Goal: Find contact information: Find contact information

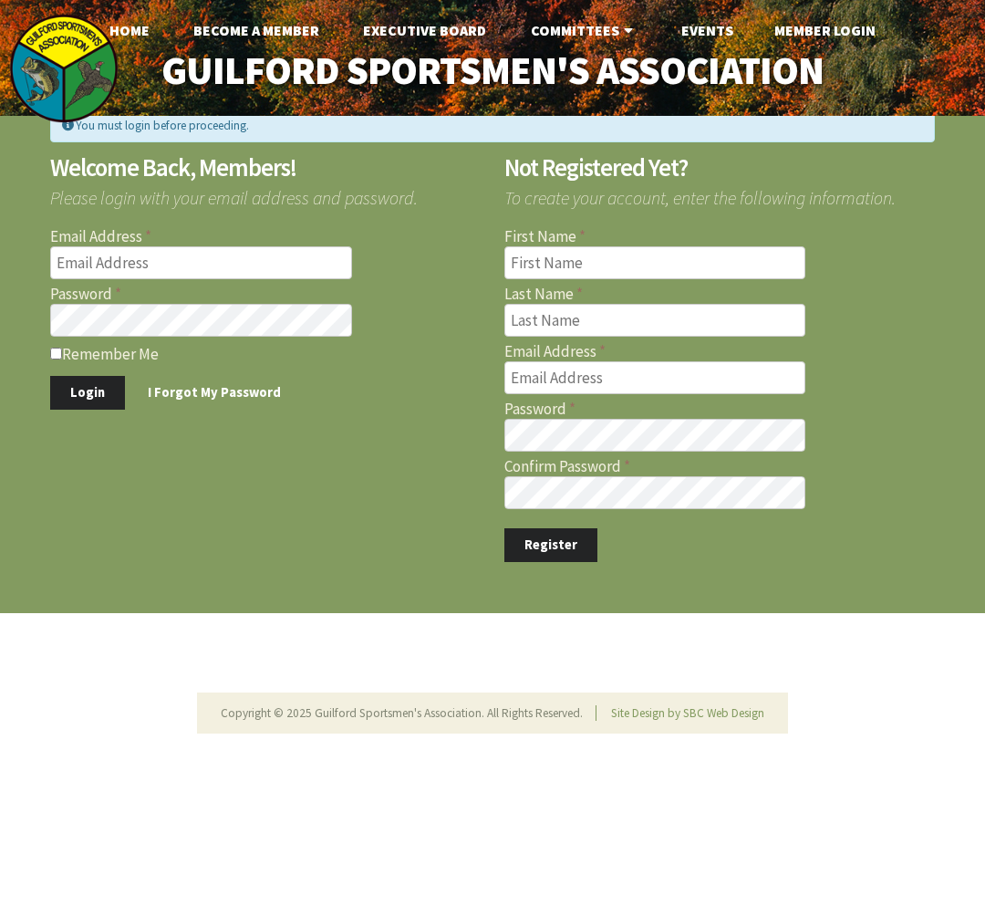
click at [181, 275] on input "Email Address" at bounding box center [201, 262] width 302 height 33
type input "[PERSON_NAME][EMAIL_ADDRESS][PERSON_NAME][DOMAIN_NAME]"
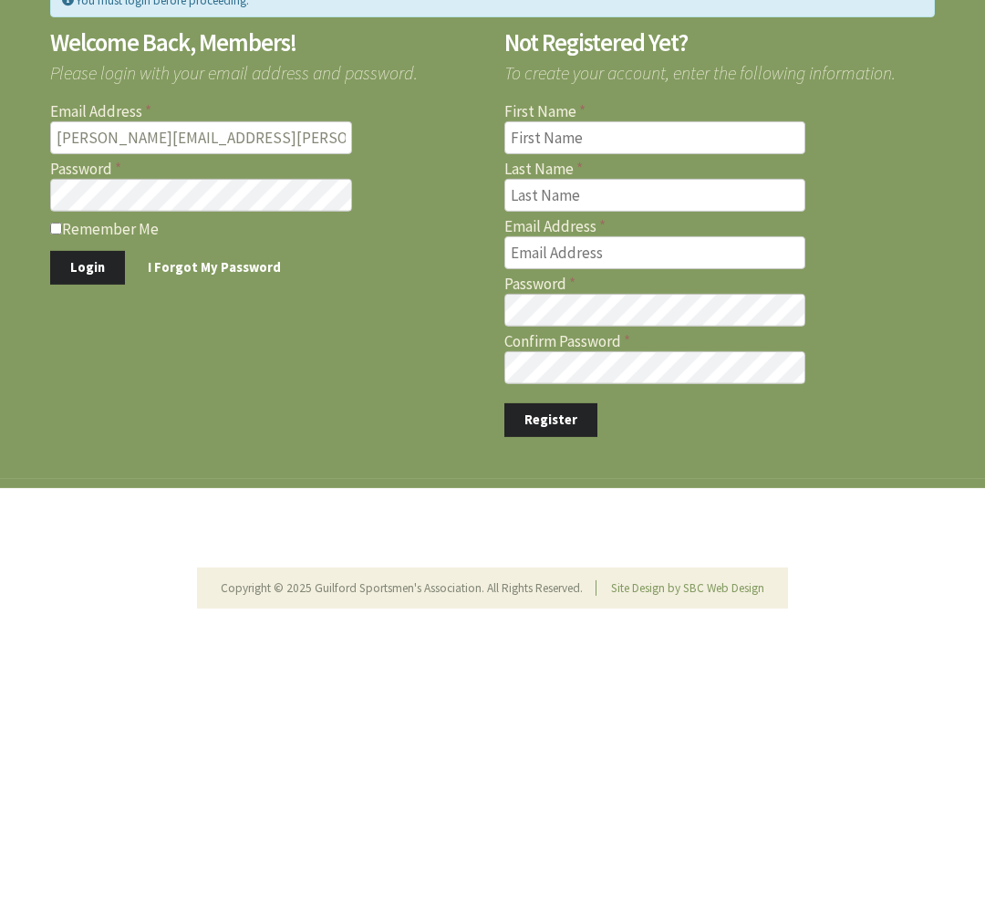
click at [95, 376] on button "Login" at bounding box center [87, 393] width 75 height 34
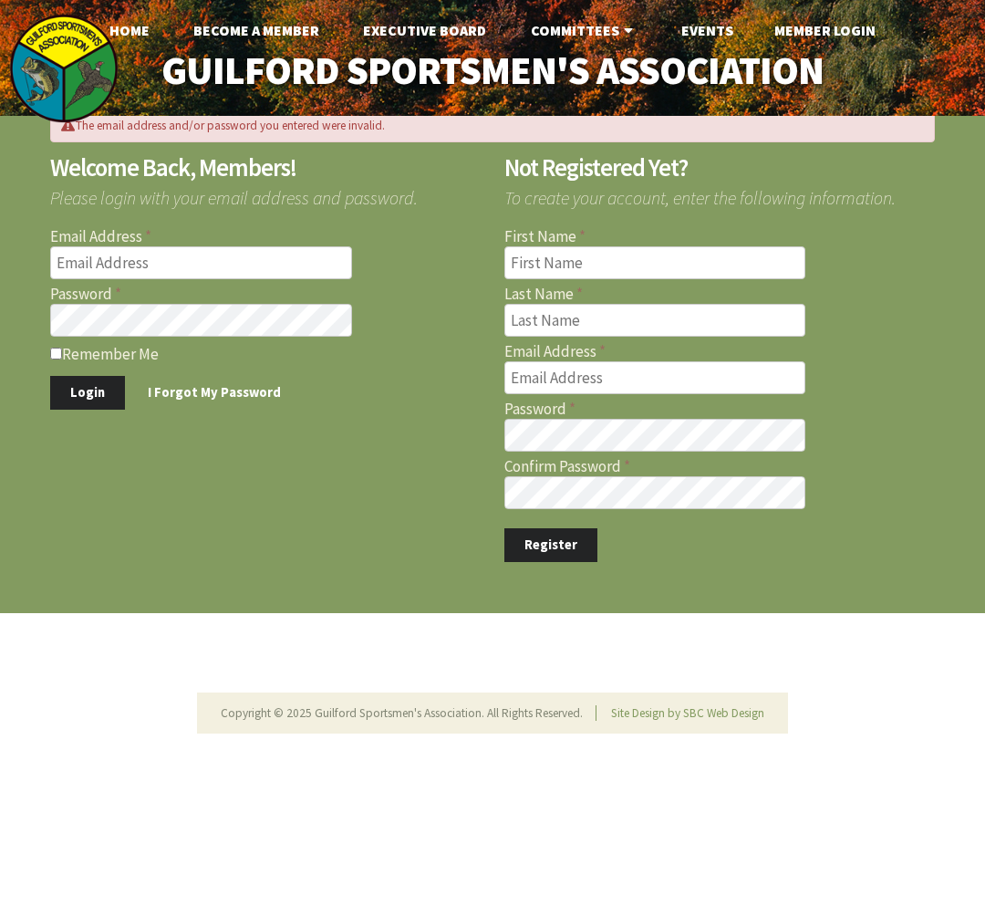
click at [151, 276] on input "Email Address" at bounding box center [201, 262] width 302 height 33
type input "[PERSON_NAME][EMAIL_ADDRESS][PERSON_NAME][DOMAIN_NAME]"
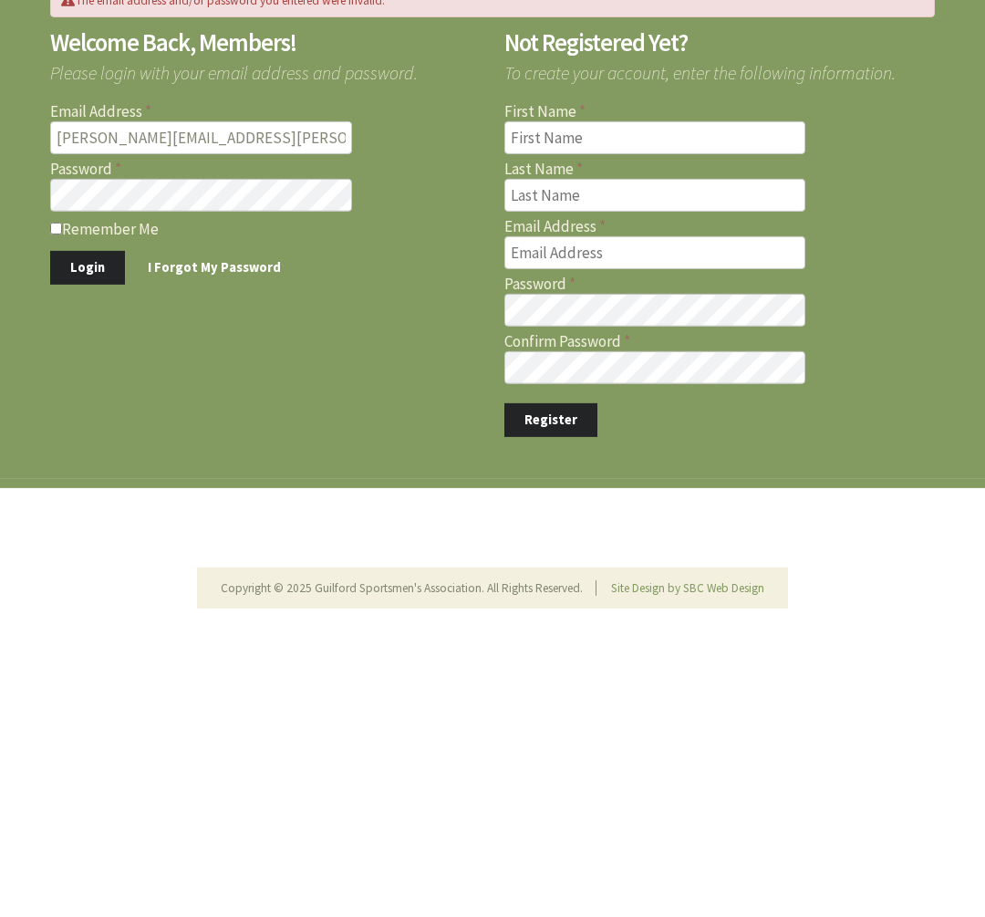
click at [88, 376] on button "Login" at bounding box center [87, 393] width 75 height 34
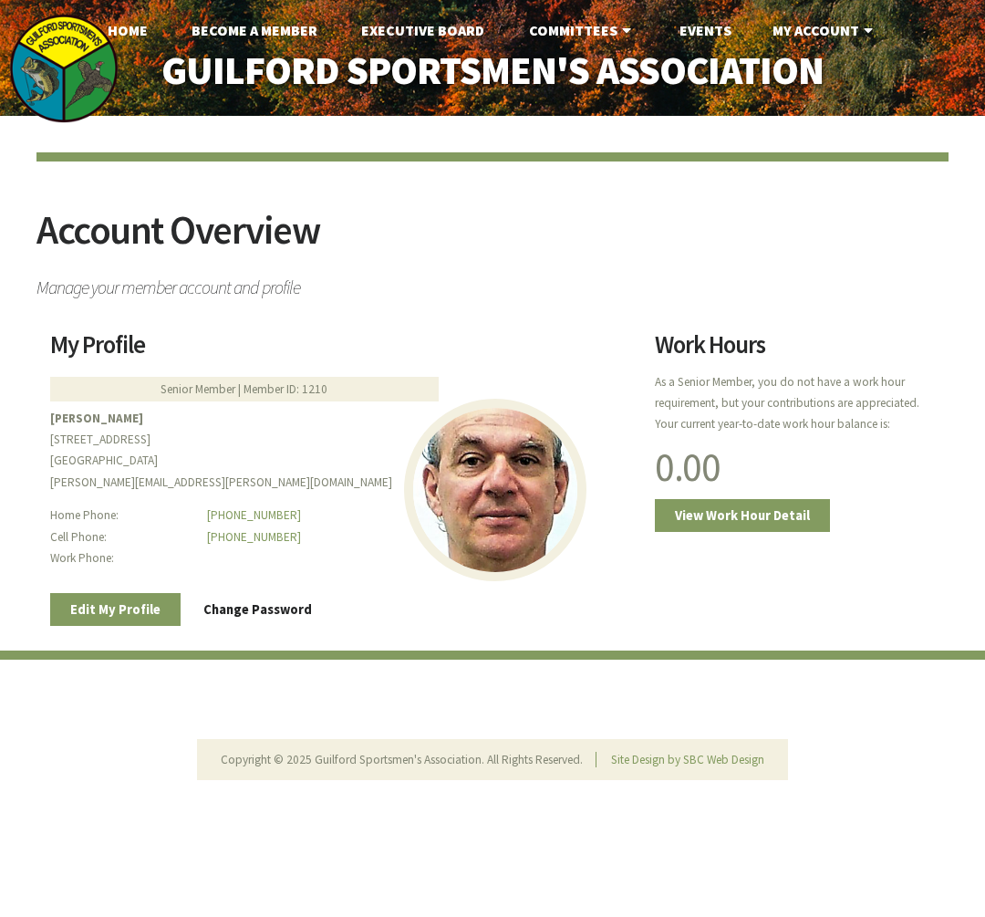
click at [731, 42] on link "Events" at bounding box center [705, 30] width 81 height 36
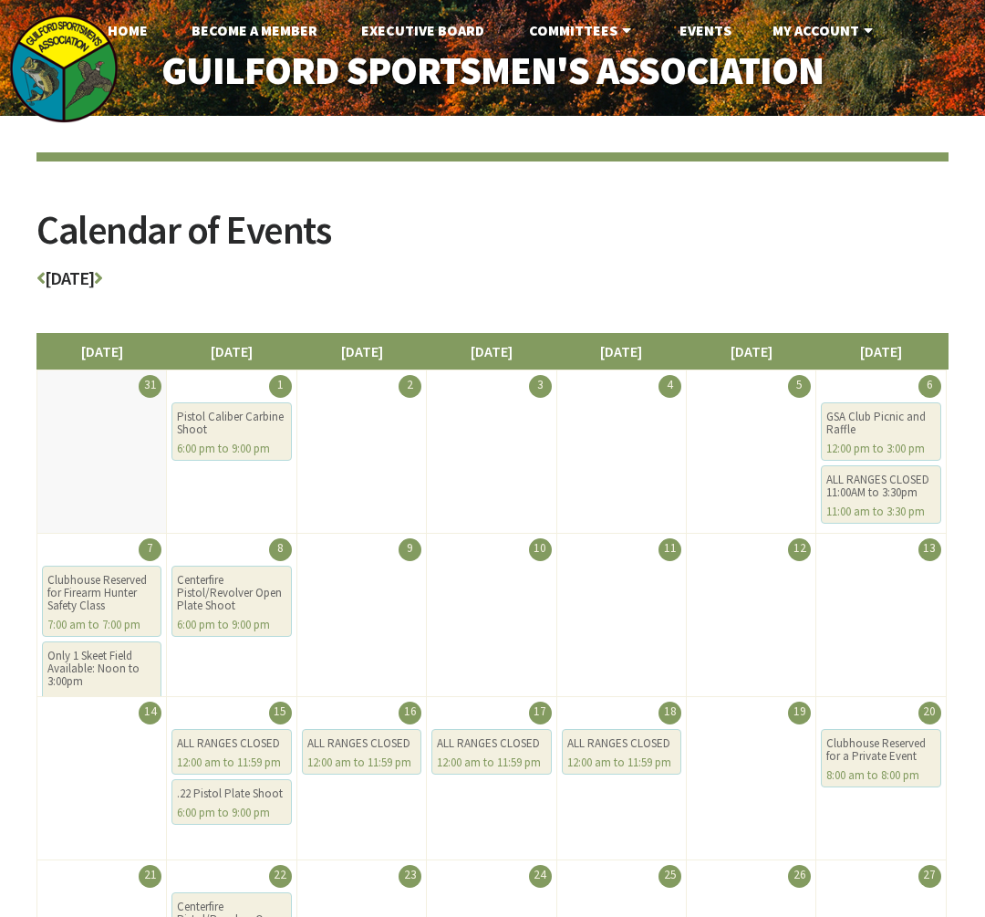
click at [834, 39] on link "My Account" at bounding box center [825, 30] width 134 height 36
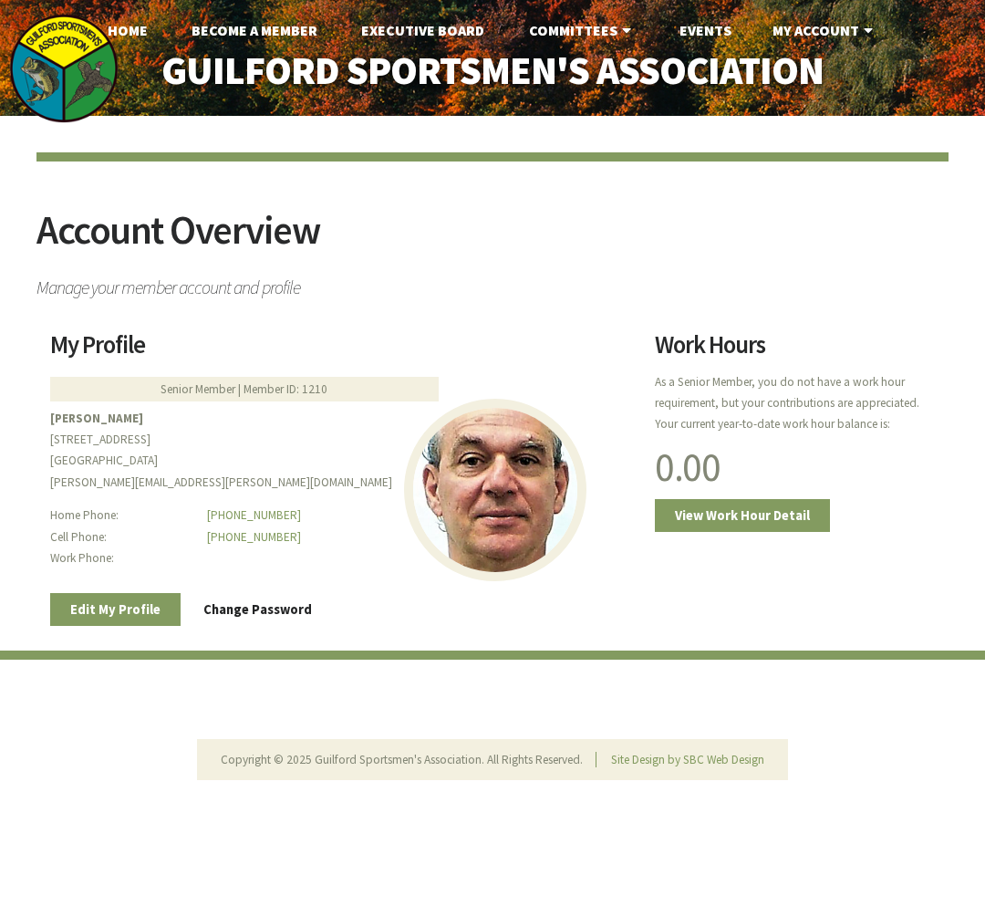
click at [859, 42] on link "My Account" at bounding box center [825, 30] width 134 height 36
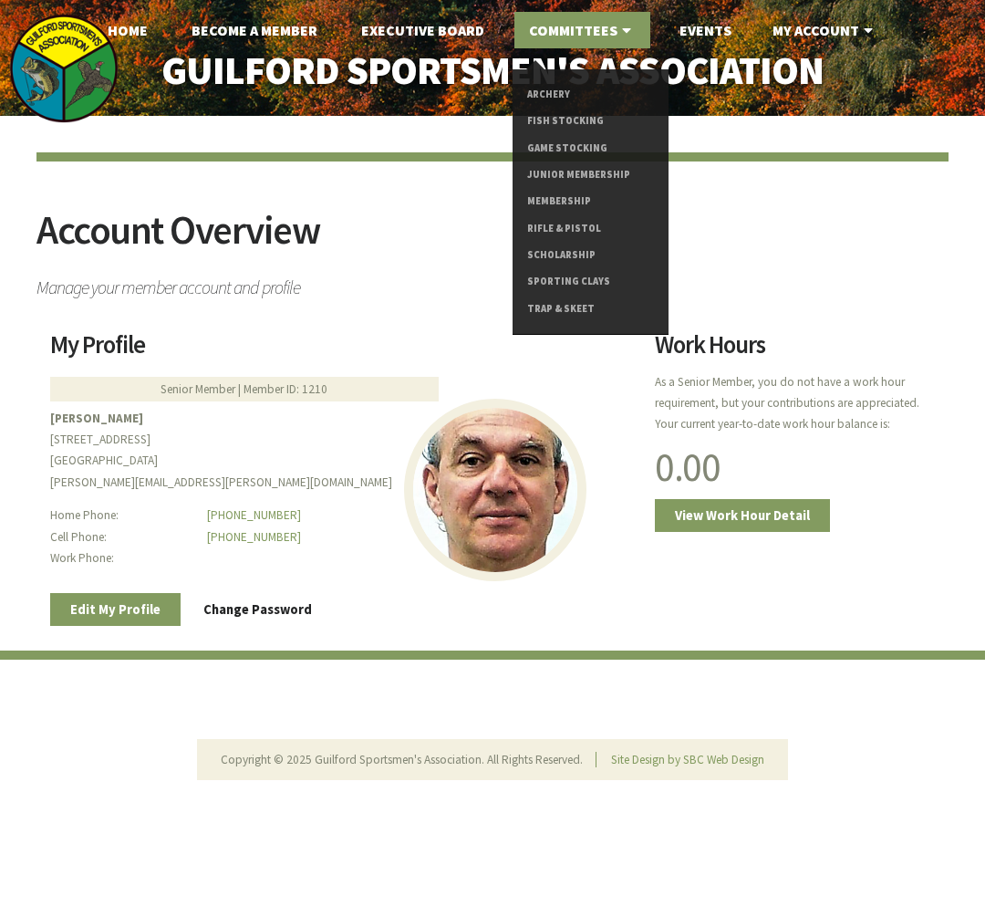
click at [462, 48] on link "Executive Board" at bounding box center [423, 30] width 152 height 36
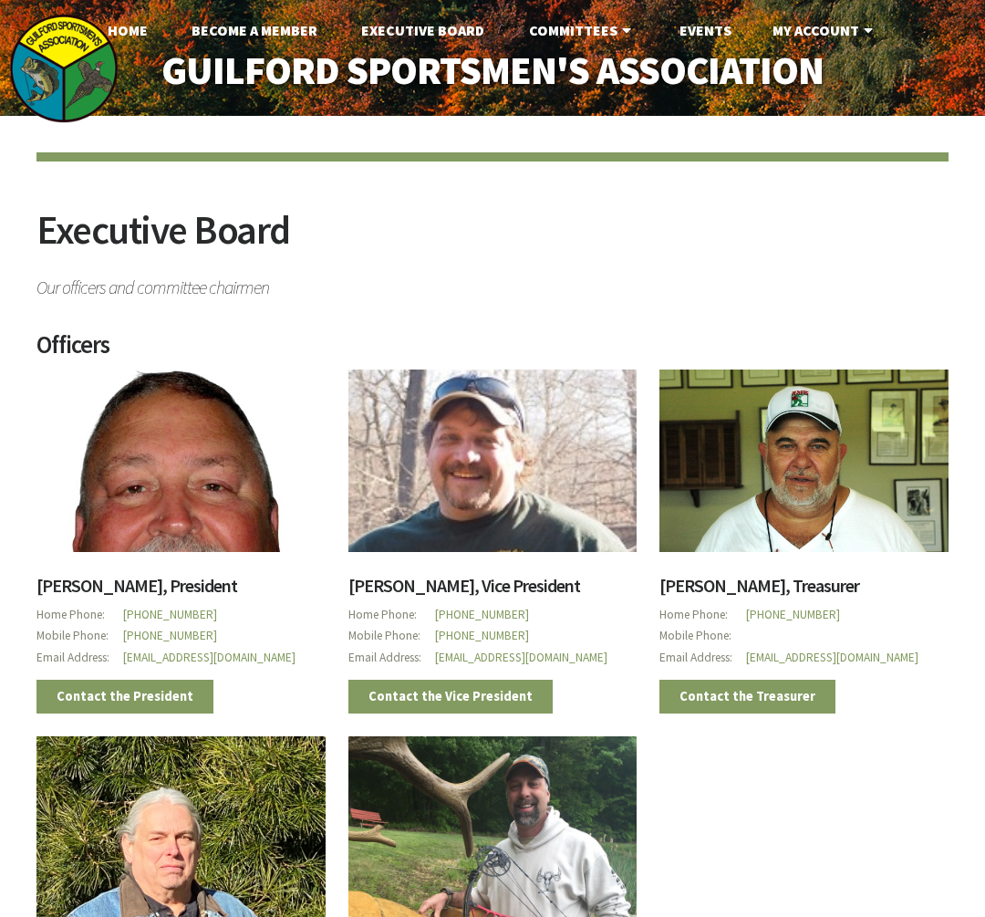
click at [140, 37] on link "Home" at bounding box center [127, 30] width 69 height 36
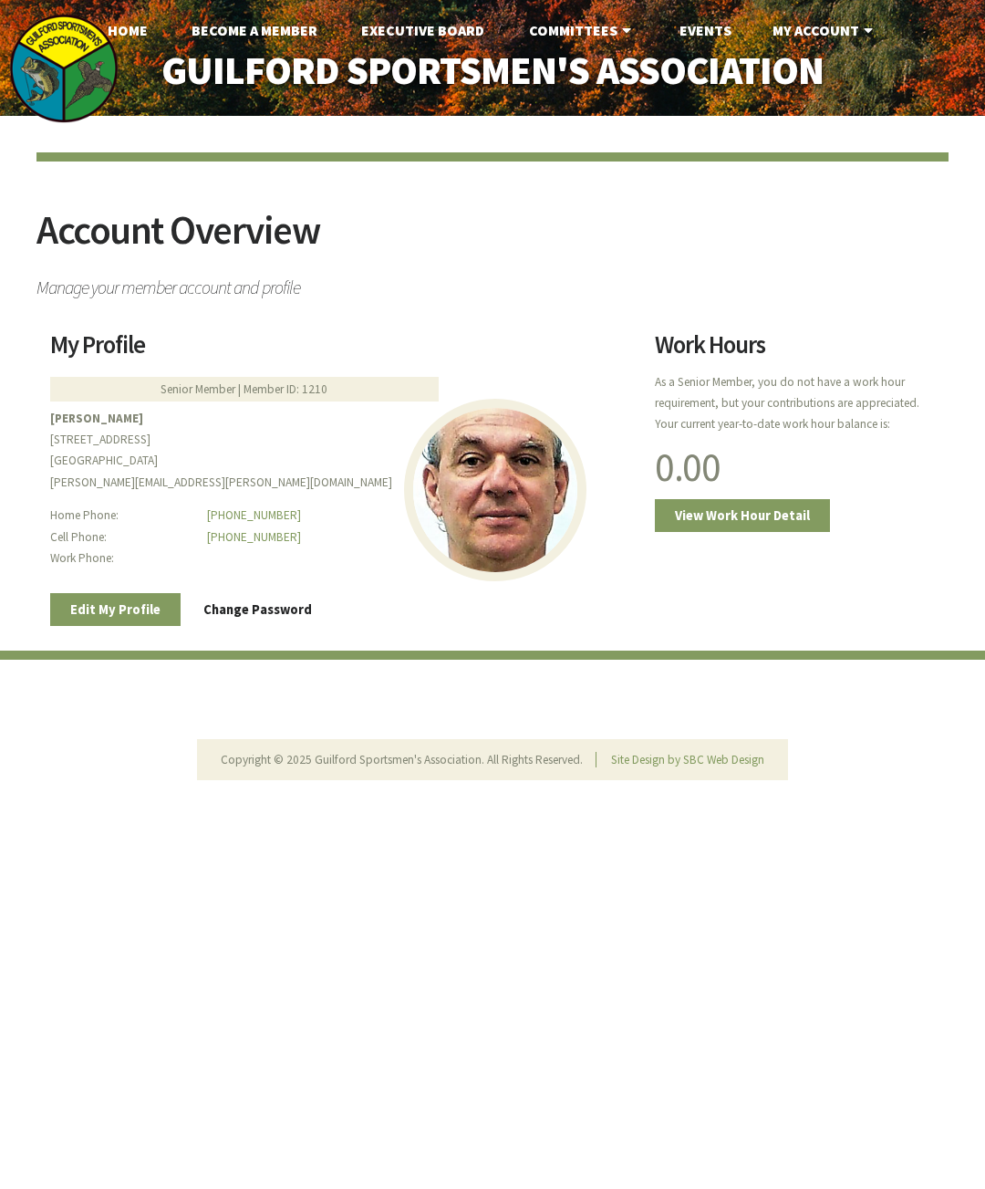
click at [722, 36] on link "Events" at bounding box center [705, 30] width 81 height 36
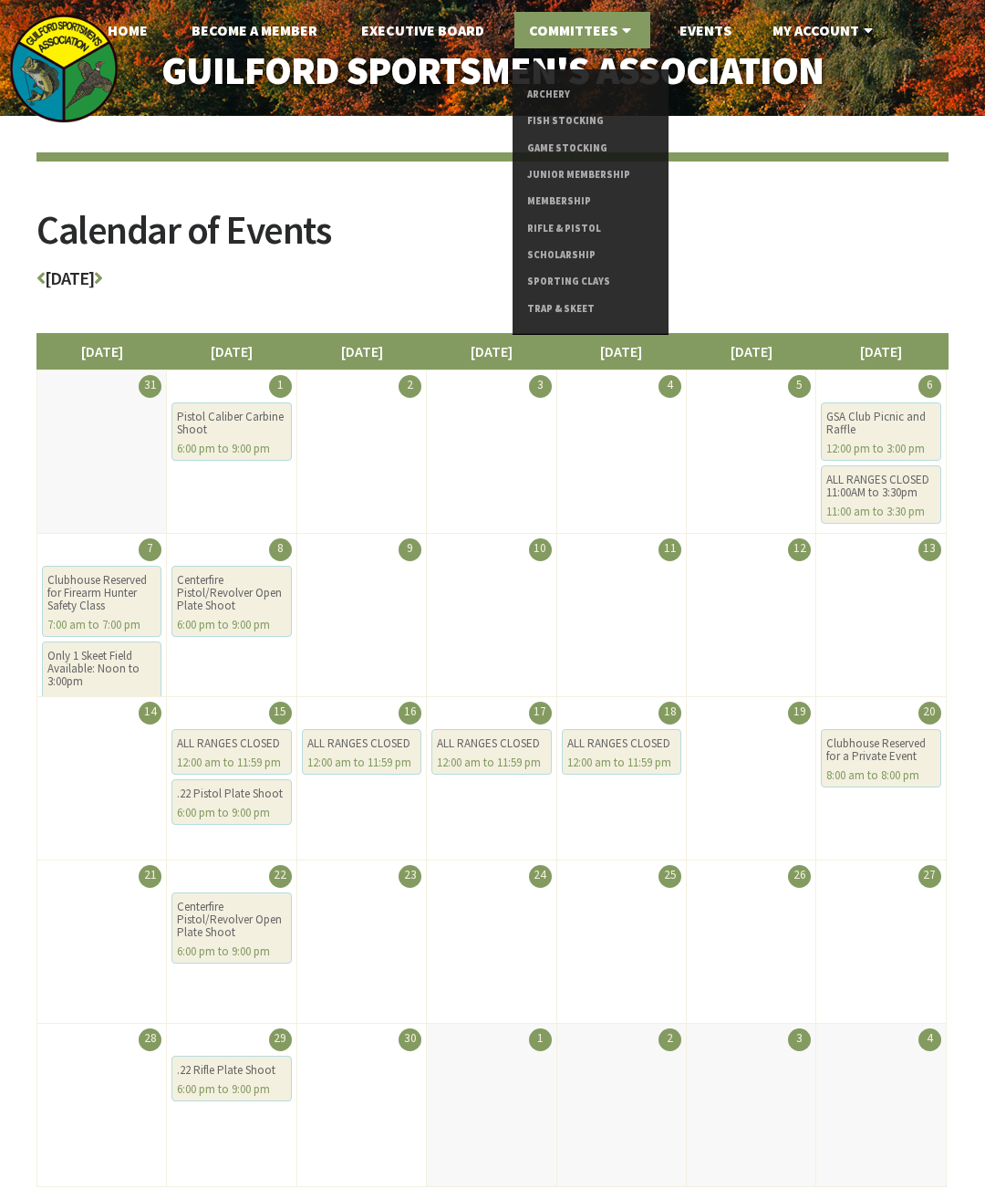
click at [458, 37] on link "Executive Board" at bounding box center [423, 30] width 152 height 36
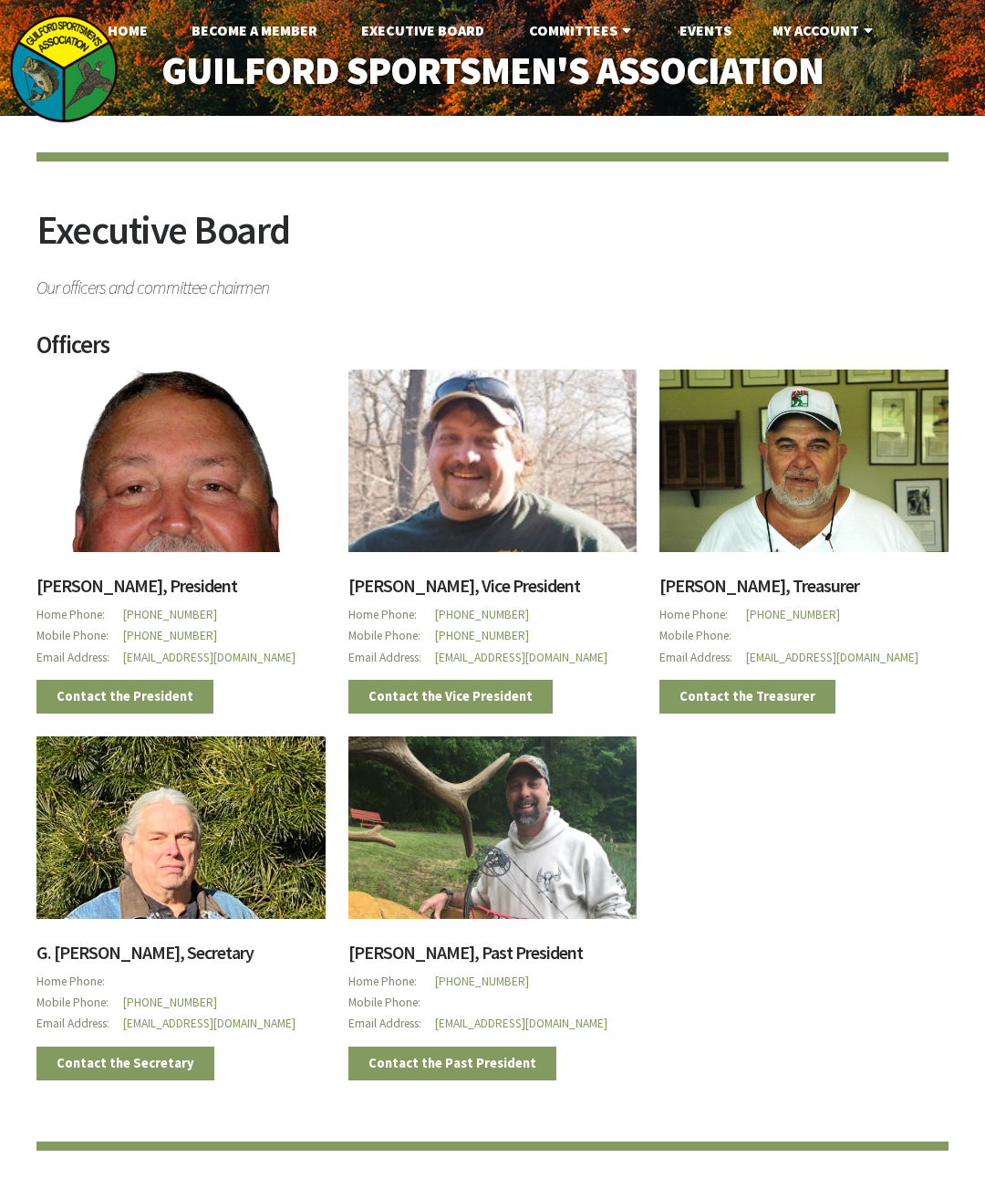
click at [280, 39] on link "Become A Member" at bounding box center [254, 30] width 155 height 36
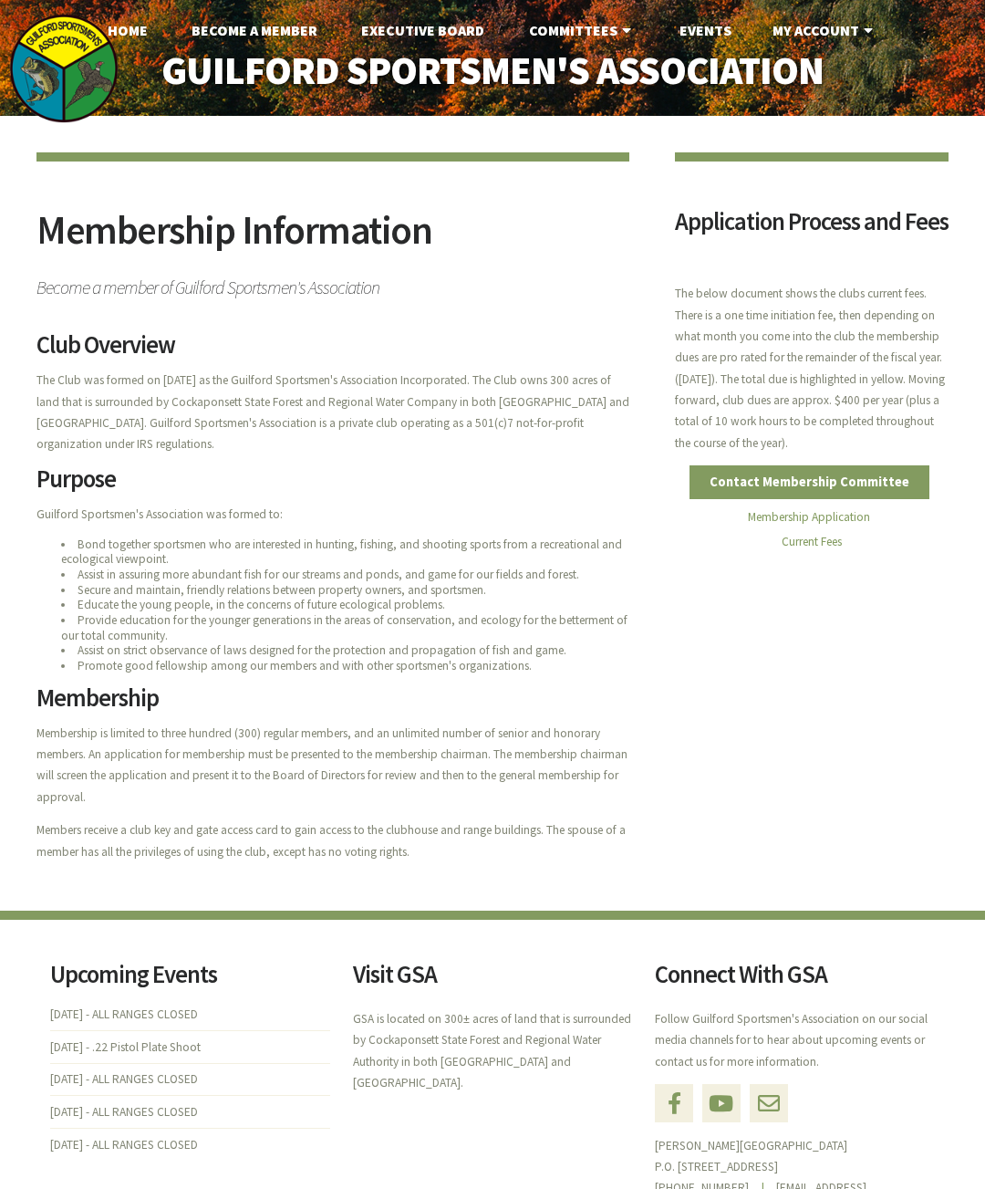
click at [120, 41] on link "Home" at bounding box center [127, 30] width 69 height 36
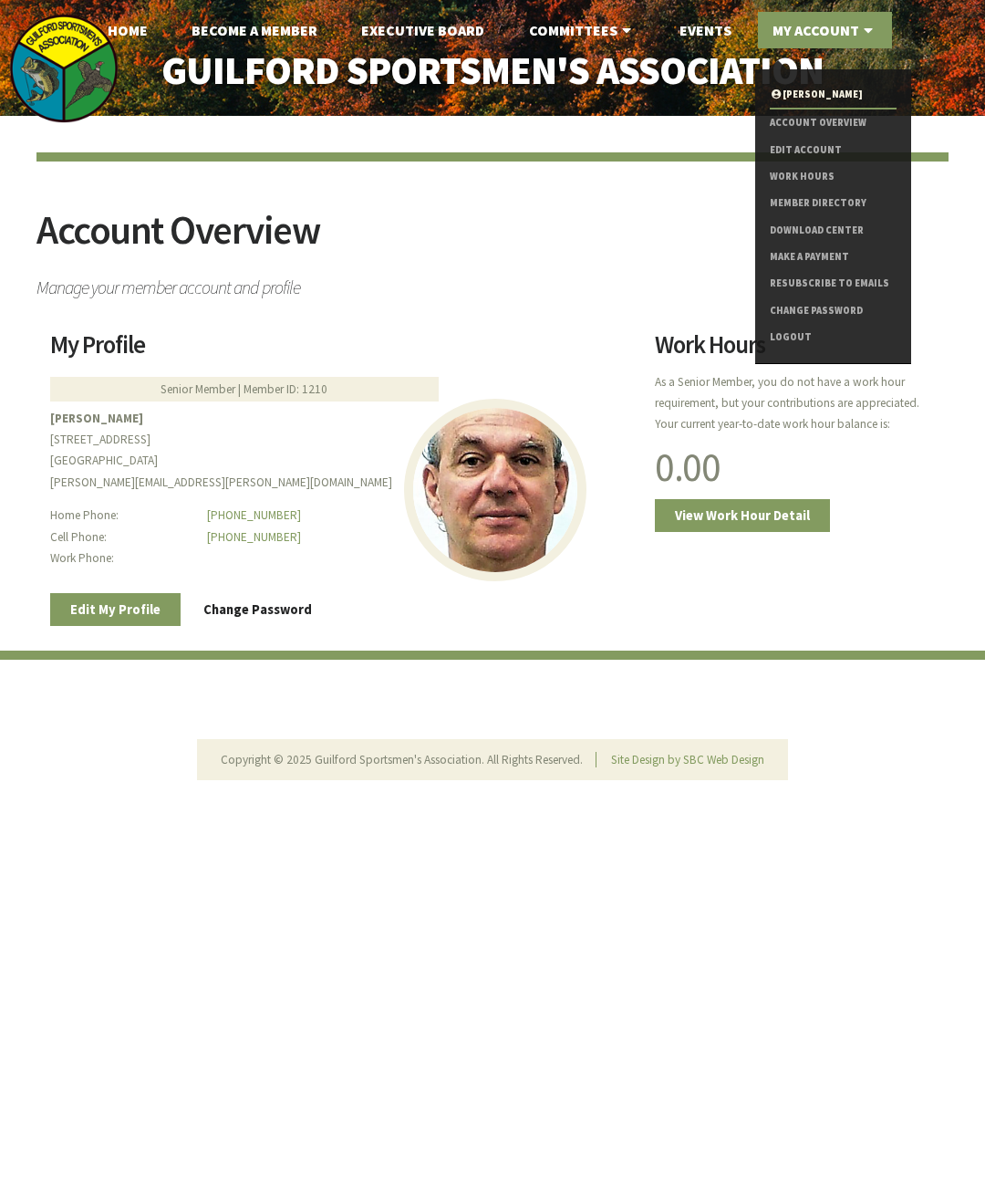
click at [838, 212] on link "Member Directory" at bounding box center [833, 203] width 127 height 26
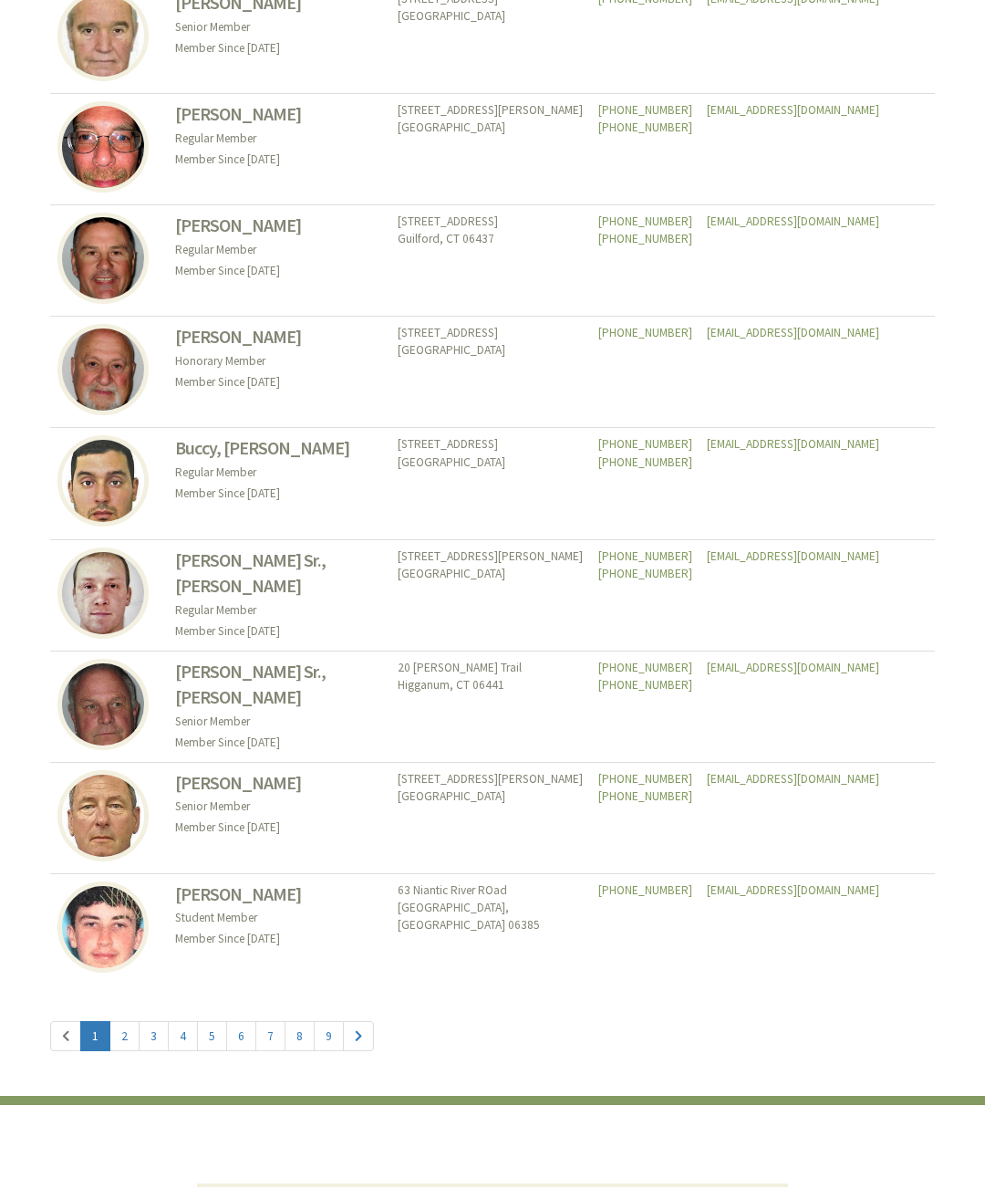
scroll to position [7701, 0]
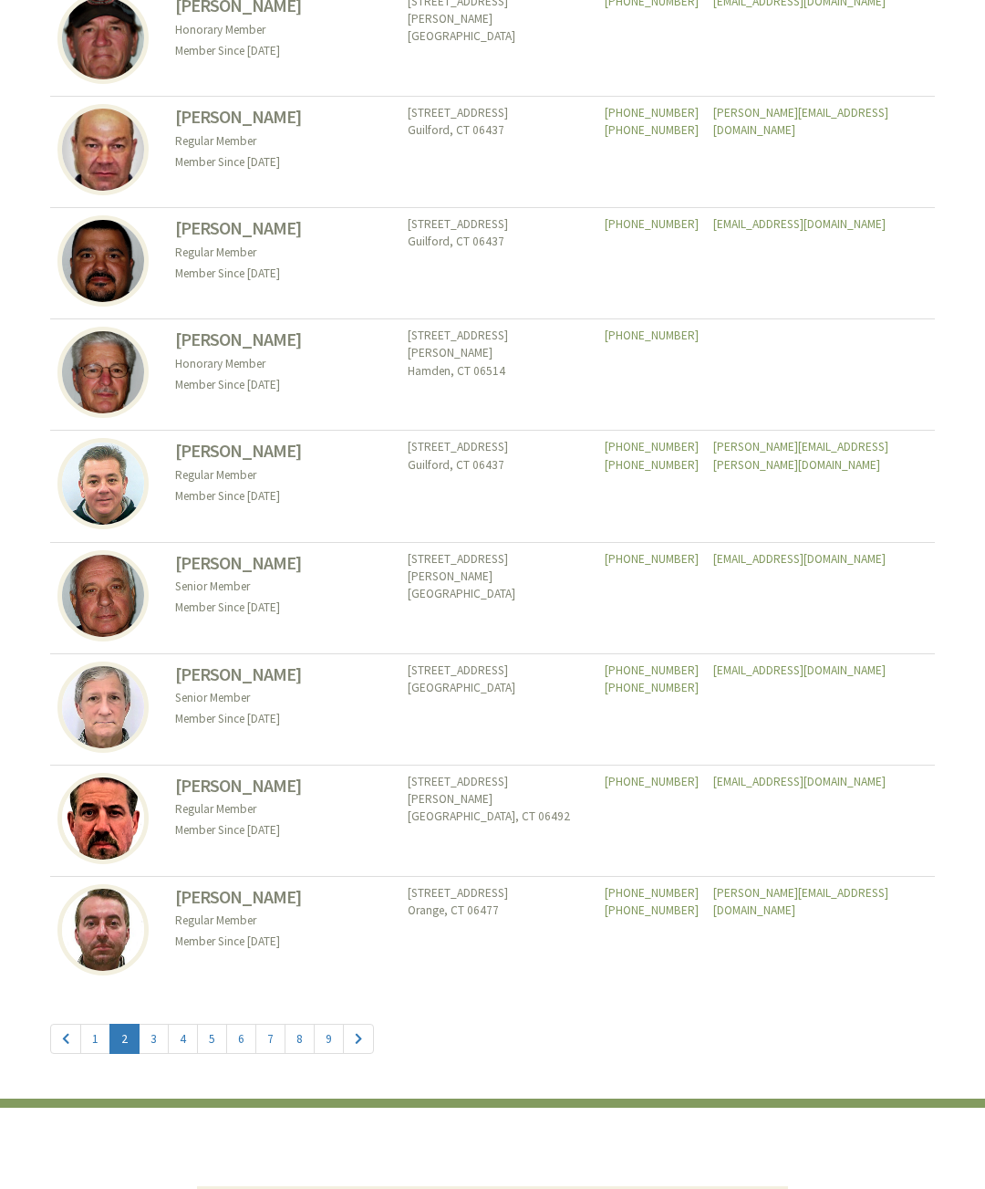
scroll to position [7702, 0]
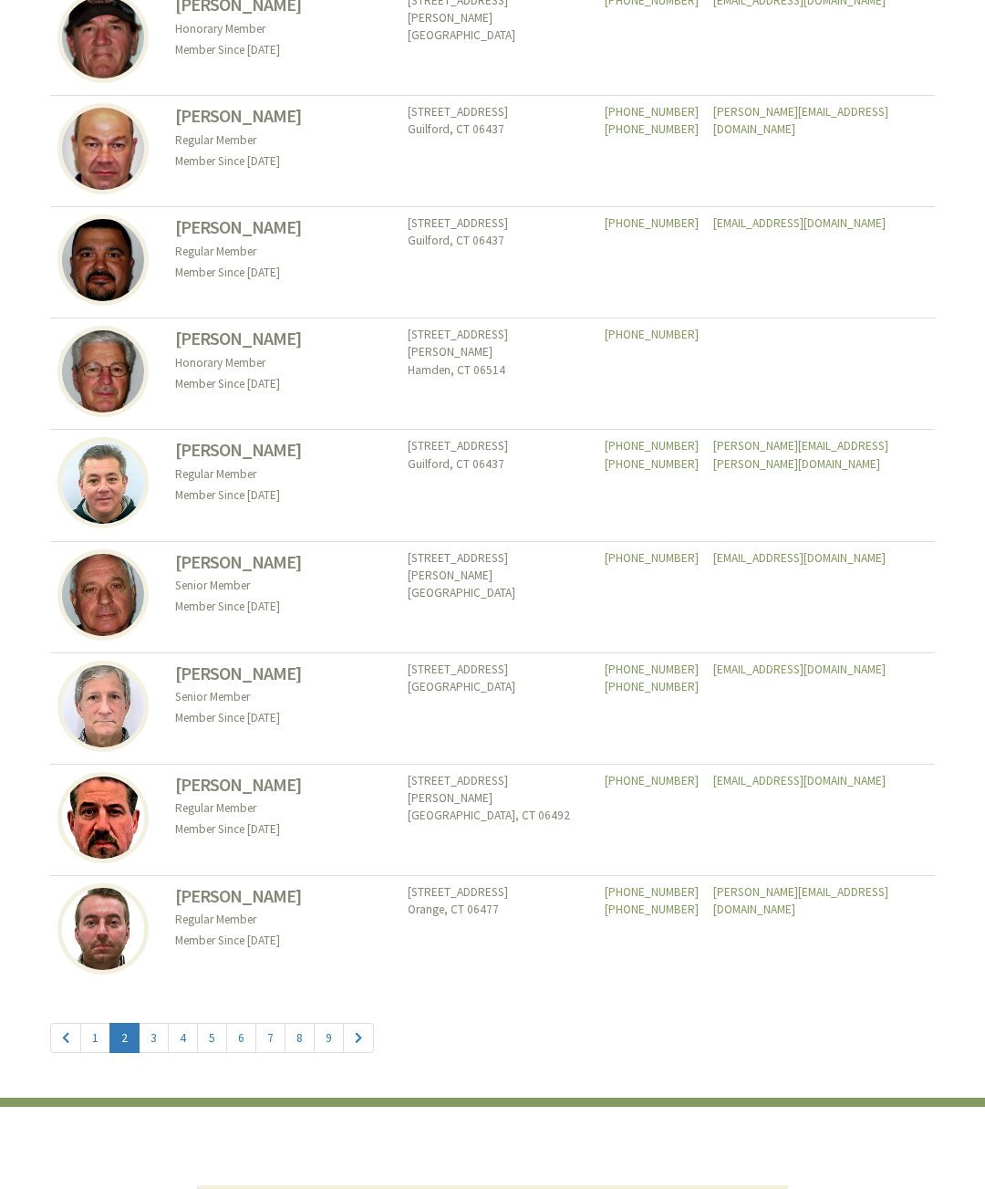
click at [96, 1040] on link "1" at bounding box center [95, 1038] width 30 height 30
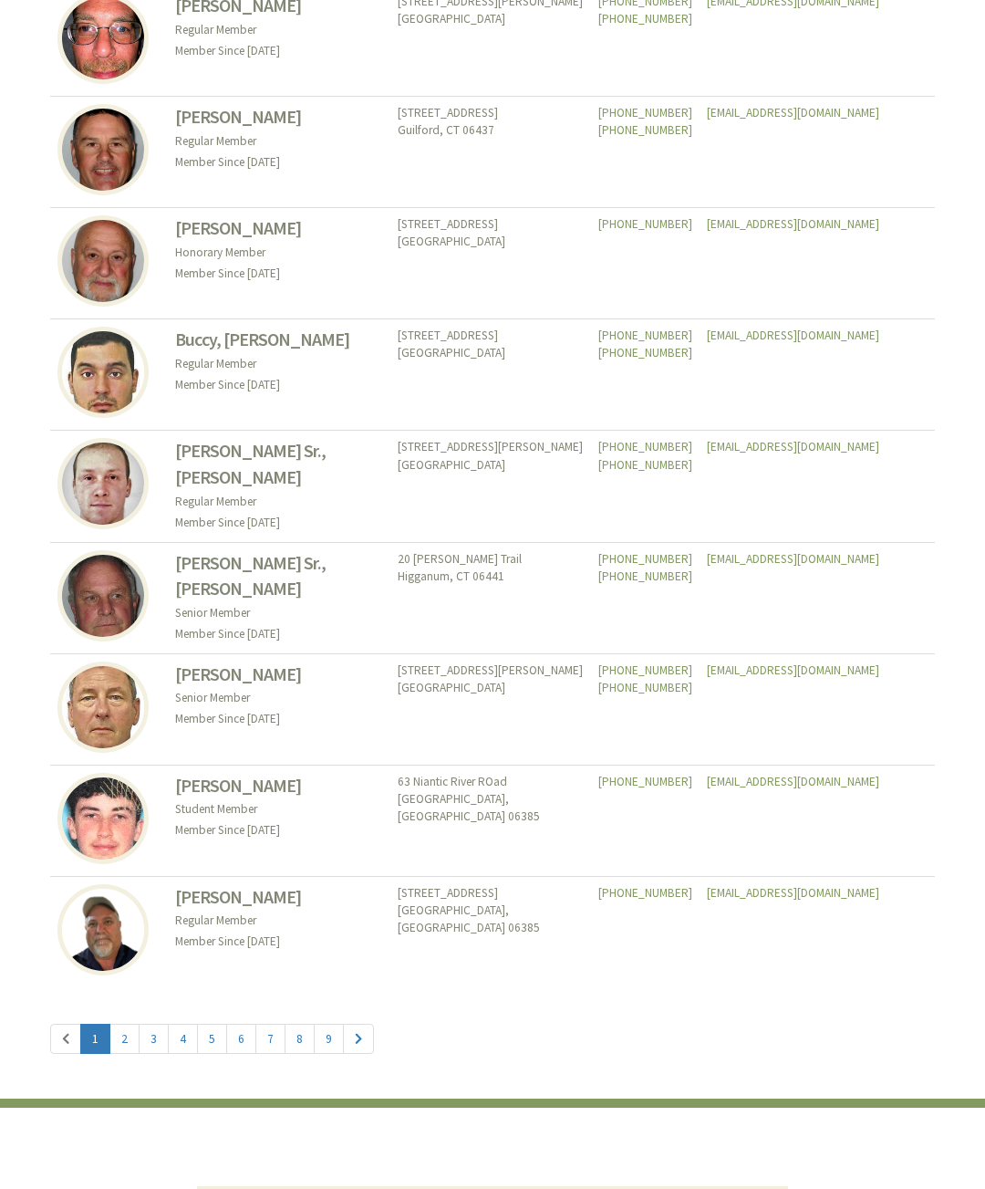
scroll to position [7702, 0]
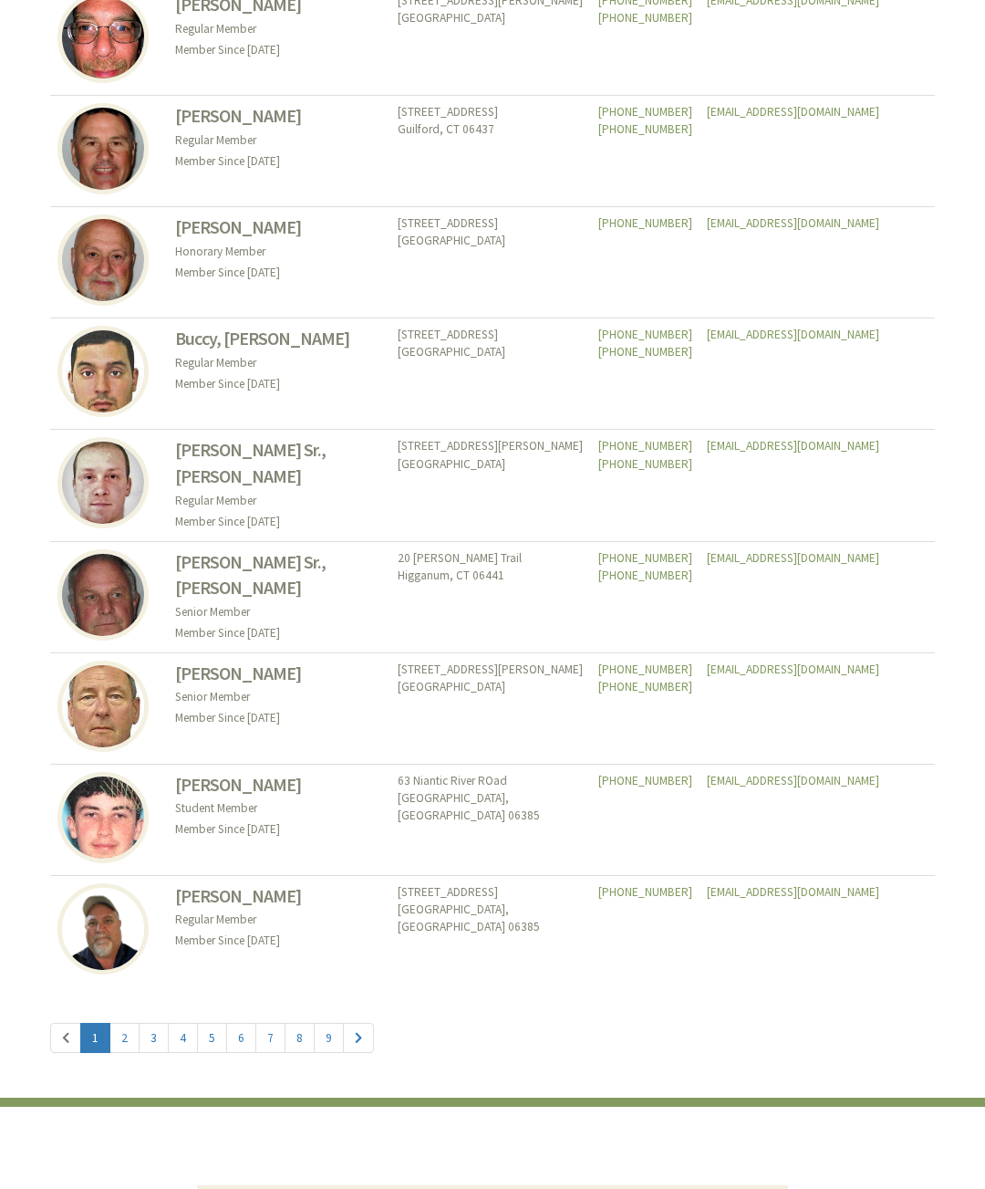
click at [330, 1040] on link "9" at bounding box center [329, 1038] width 30 height 30
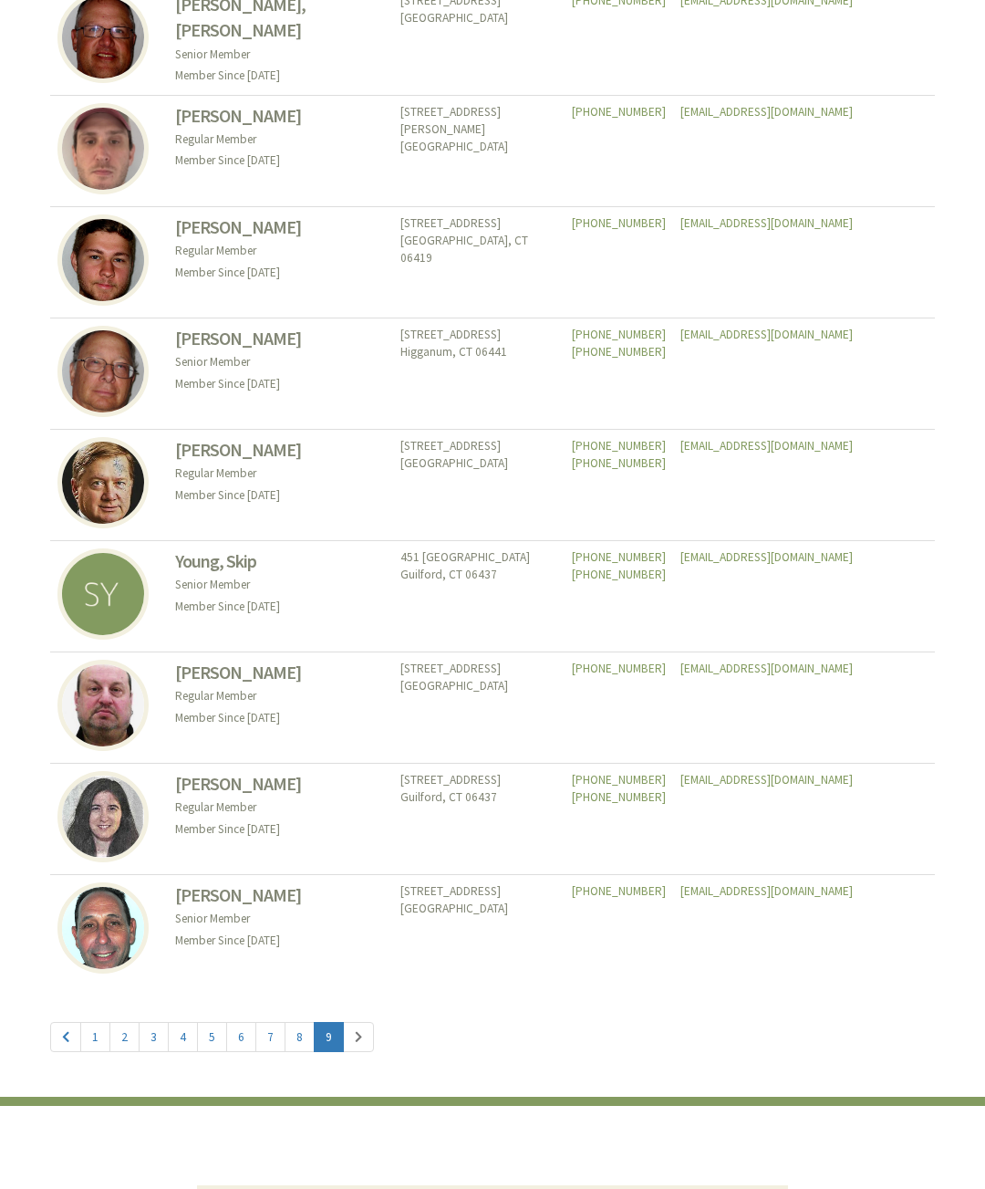
scroll to position [1358, 0]
click at [300, 1042] on link "8" at bounding box center [300, 1036] width 30 height 30
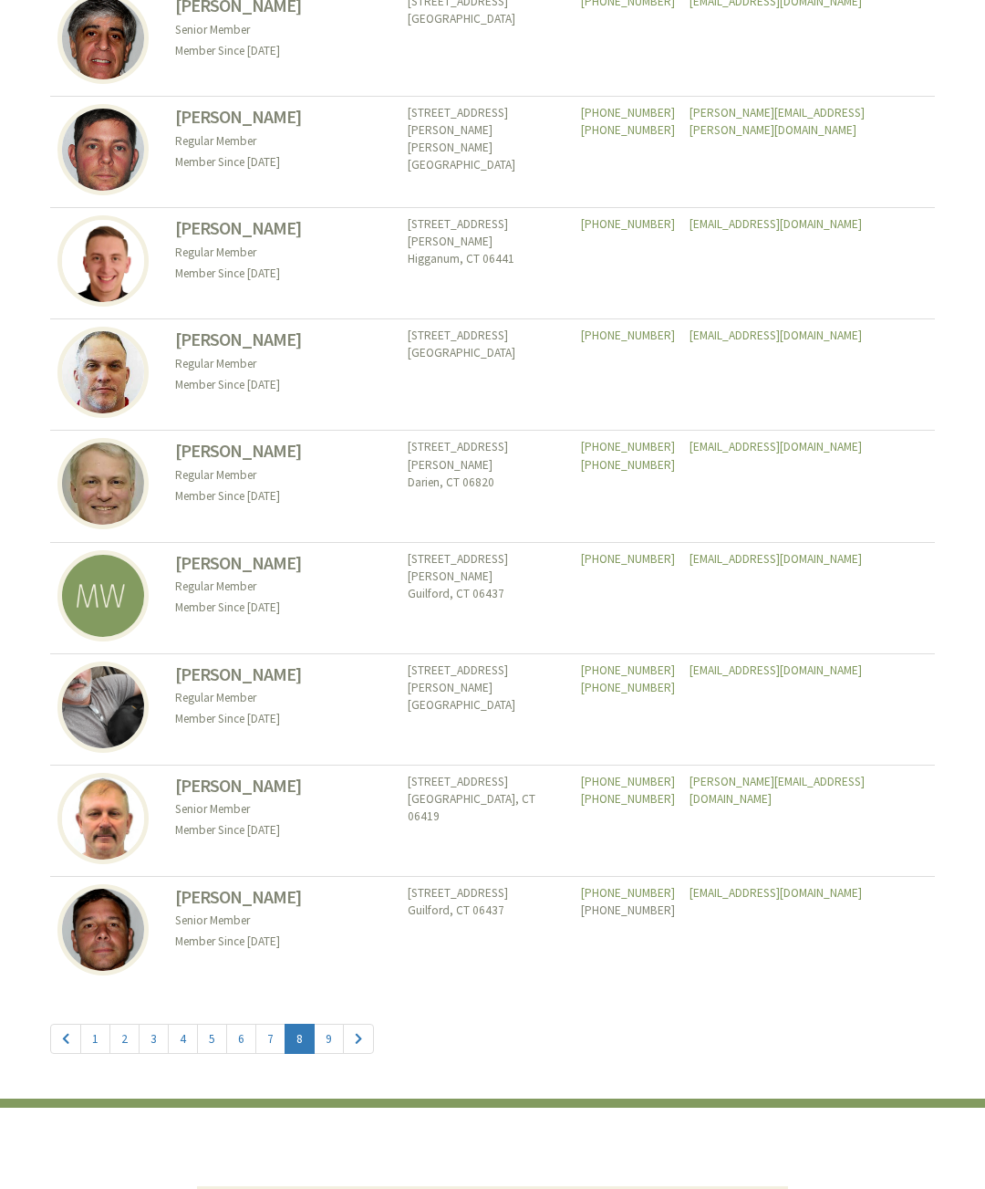
scroll to position [7702, 0]
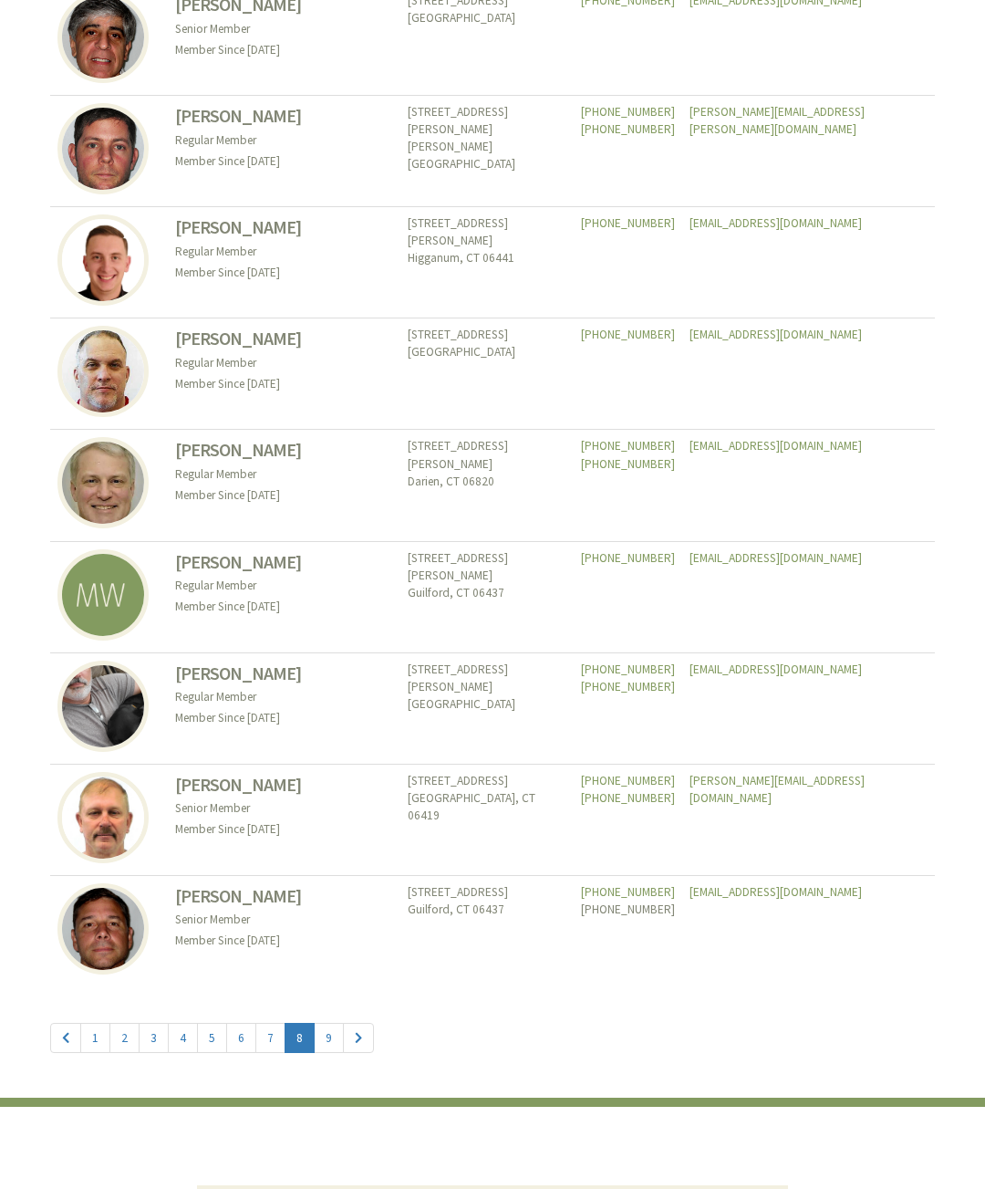
click at [198, 1036] on link "5" at bounding box center [212, 1038] width 30 height 30
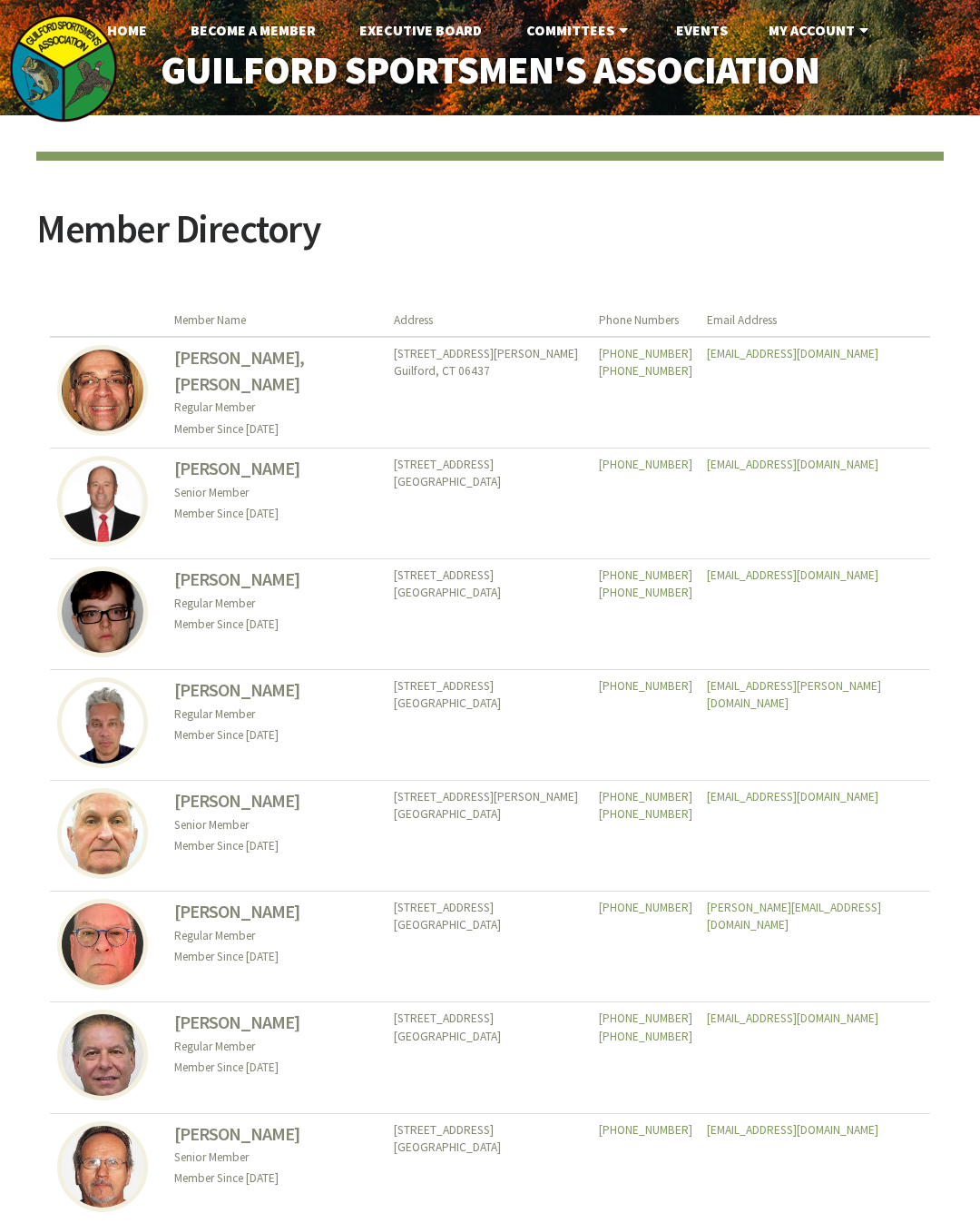
click at [717, 32] on link "Events" at bounding box center [701, 30] width 81 height 36
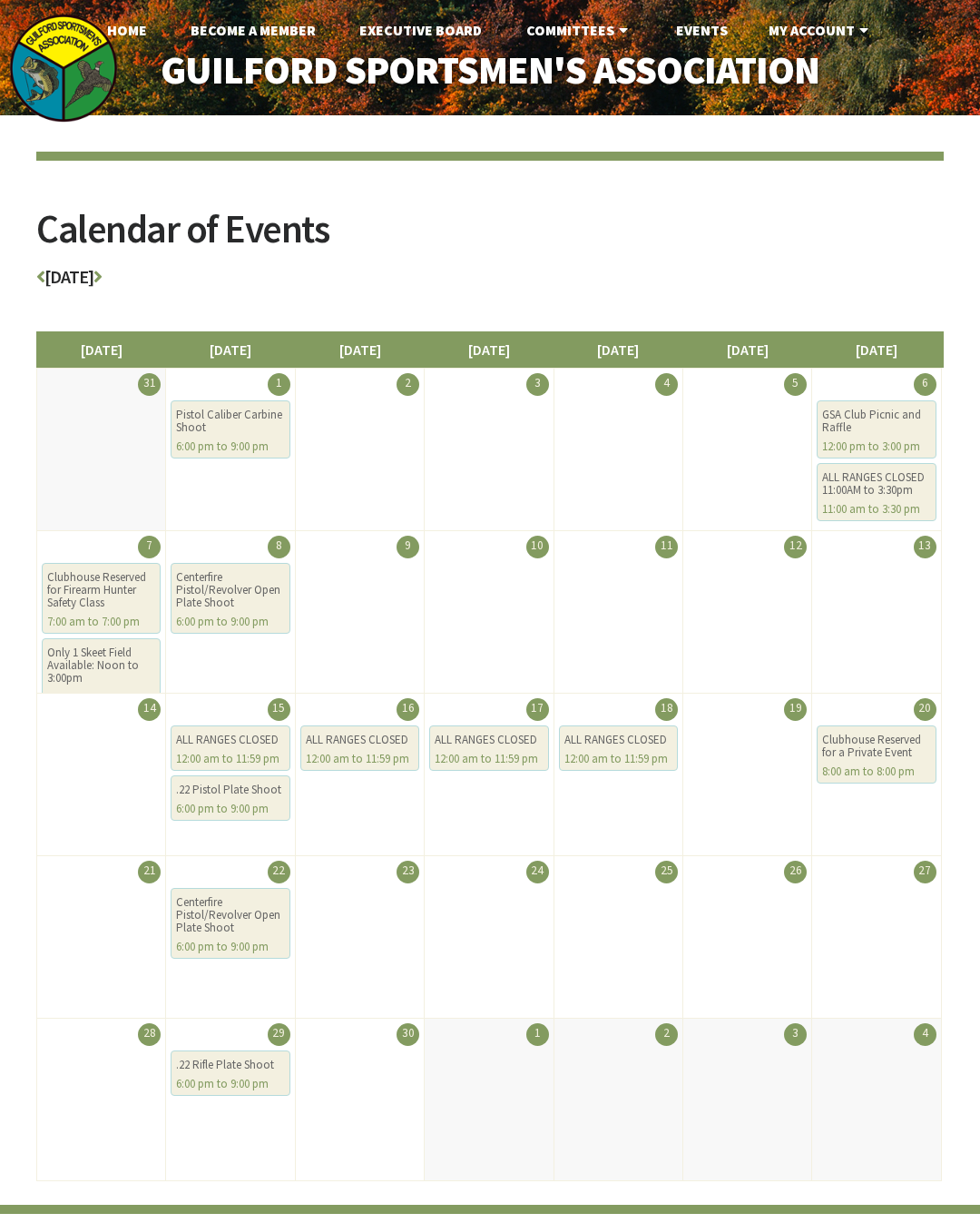
click at [440, 37] on link "Executive Board" at bounding box center [421, 30] width 151 height 36
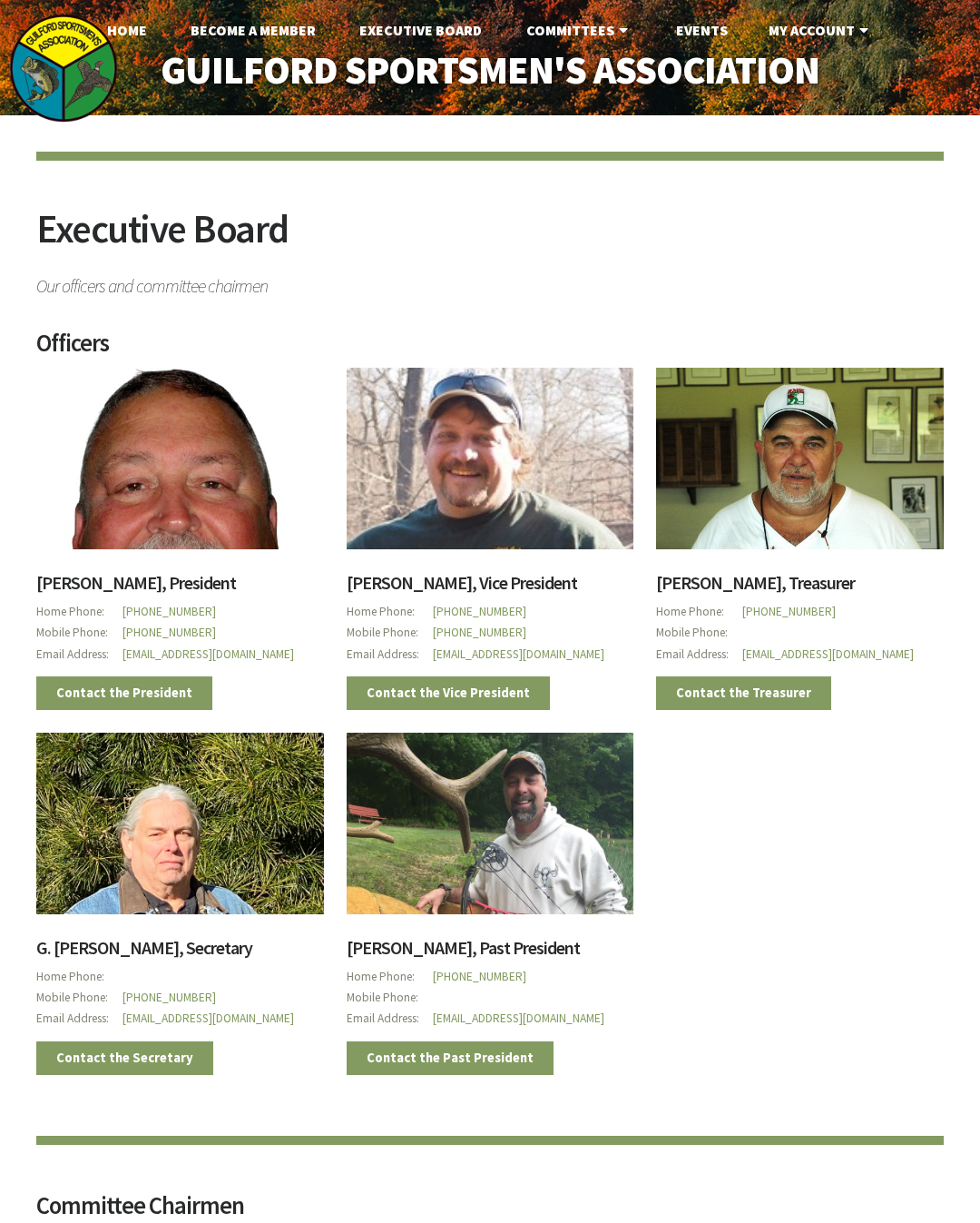
click at [193, 658] on link "pjakubson@snet.net" at bounding box center [208, 655] width 171 height 16
